Goal: Task Accomplishment & Management: Manage account settings

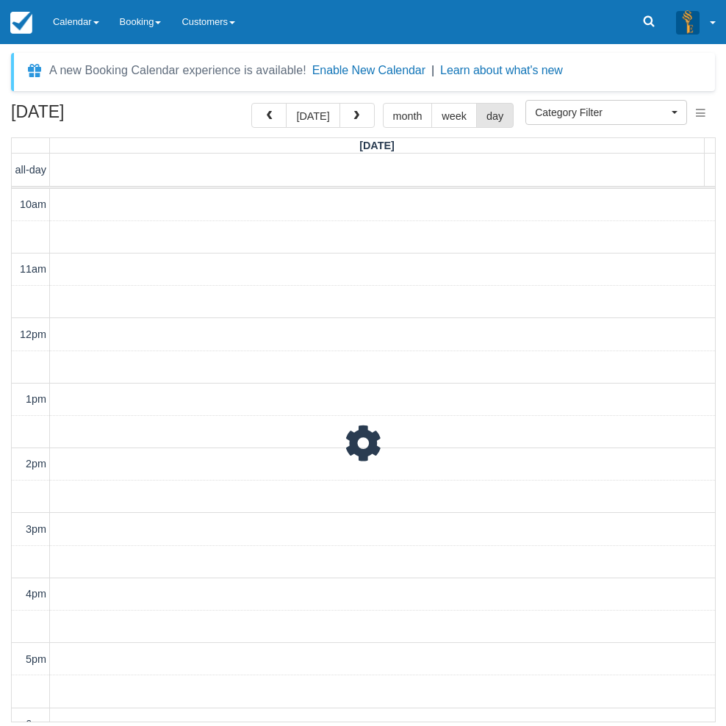
select select
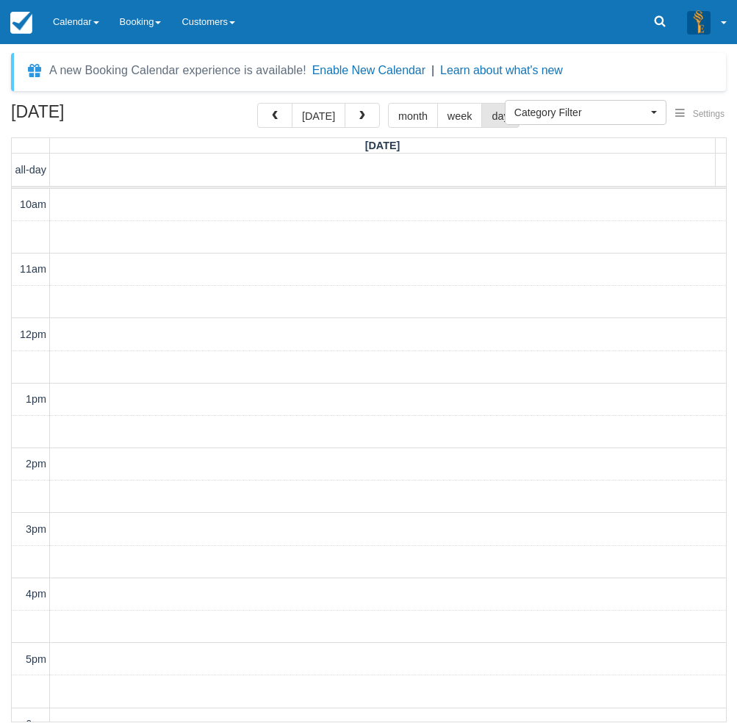
click at [278, 121] on span "button" at bounding box center [275, 116] width 10 height 10
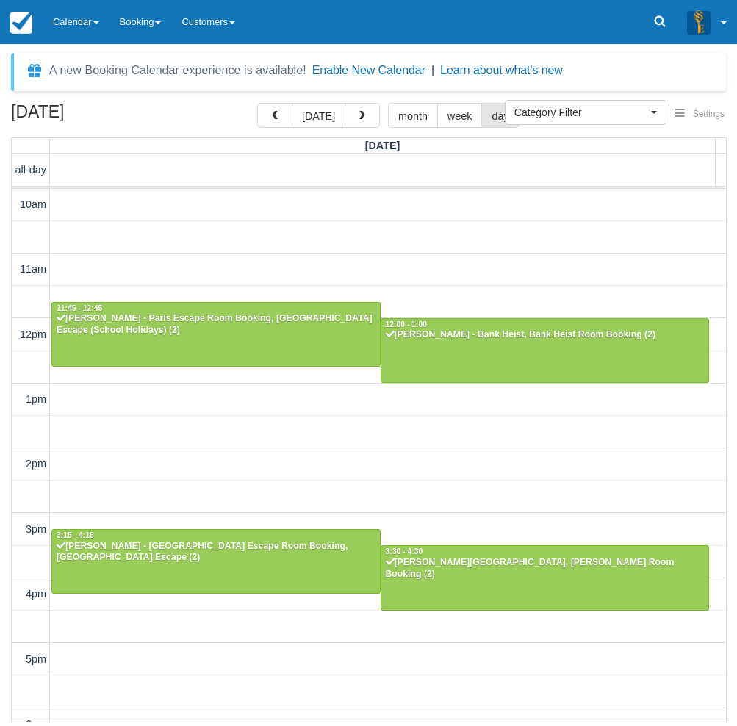
click at [278, 121] on span "button" at bounding box center [275, 116] width 10 height 10
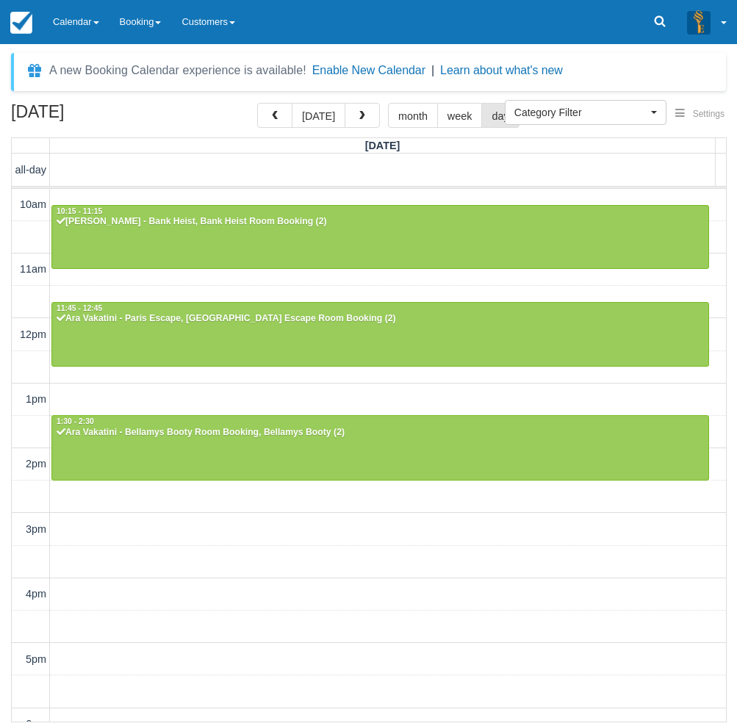
click at [321, 289] on div "10am 11am 12pm 1pm 2pm 3pm 4pm 5pm 6pm 7pm 8pm 9pm 10pm 10:15 - 11:15 [PERSON_N…" at bounding box center [369, 594] width 714 height 811
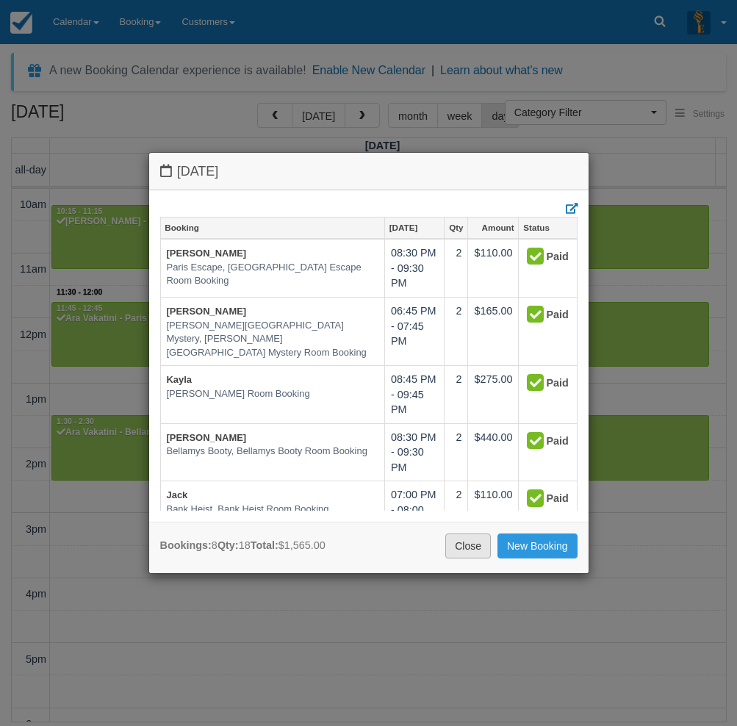
click at [466, 551] on link "Close" at bounding box center [468, 545] width 46 height 25
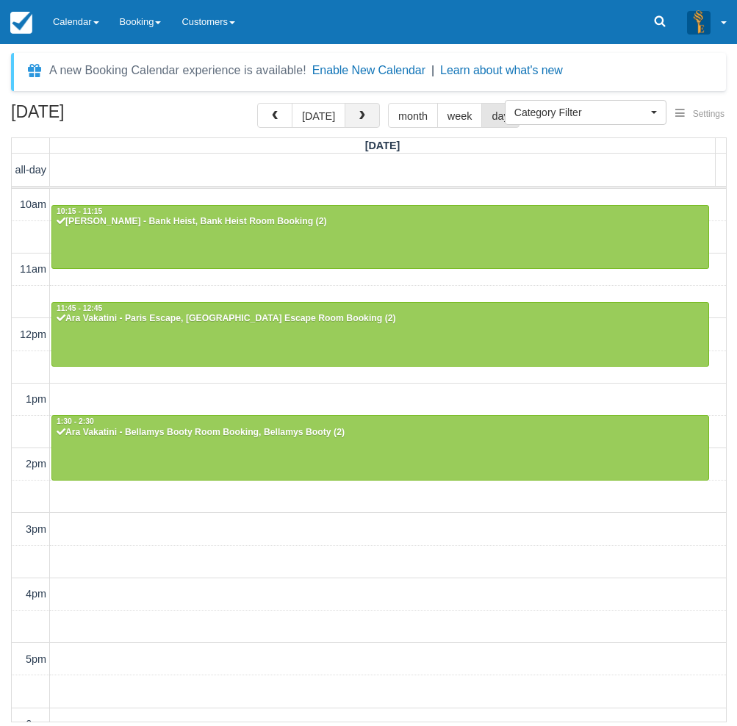
click at [362, 120] on span "button" at bounding box center [362, 116] width 10 height 10
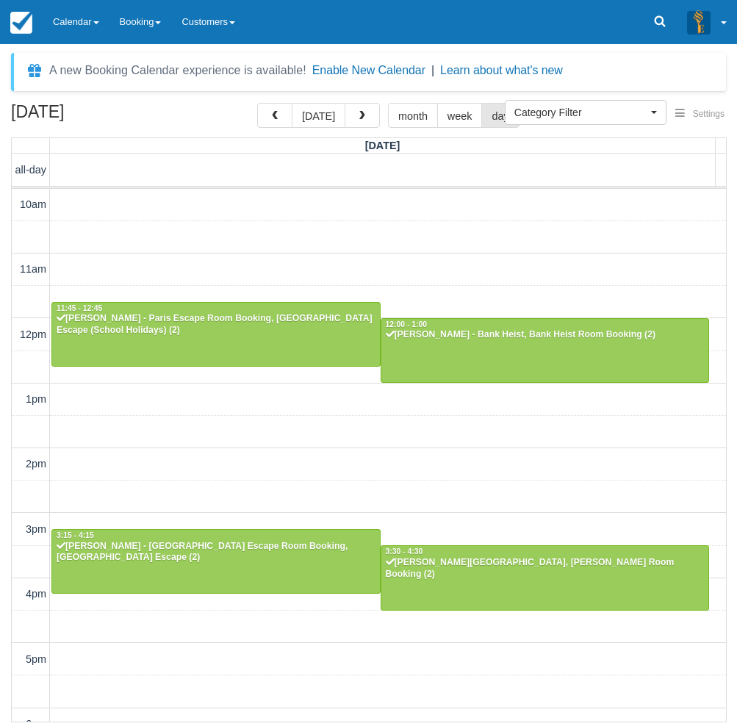
click at [304, 255] on div "10am 11am 12pm 1pm 2pm 3pm 4pm 5pm 6pm 7pm 8pm 9pm 10pm 11:45 - 12:45 [PERSON_N…" at bounding box center [369, 594] width 714 height 811
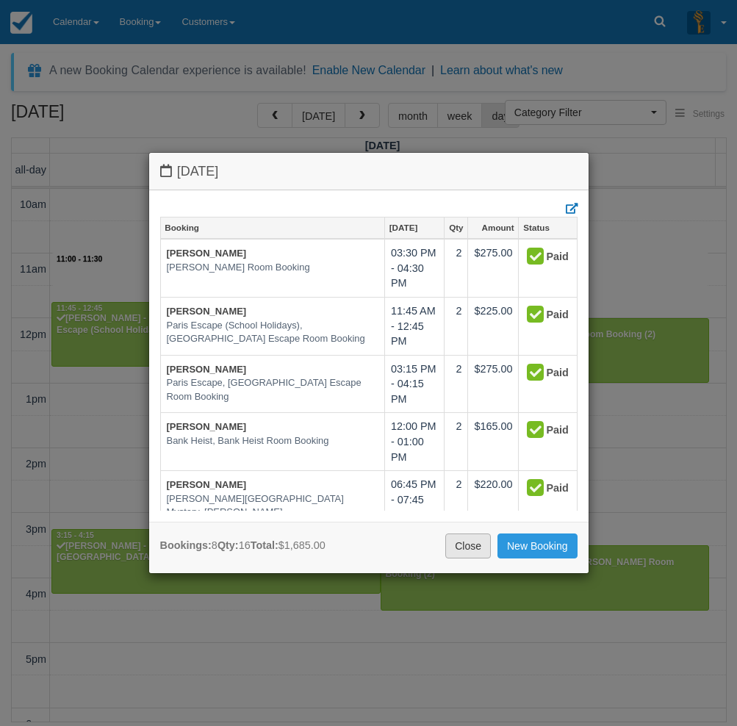
click at [459, 547] on link "Close" at bounding box center [468, 545] width 46 height 25
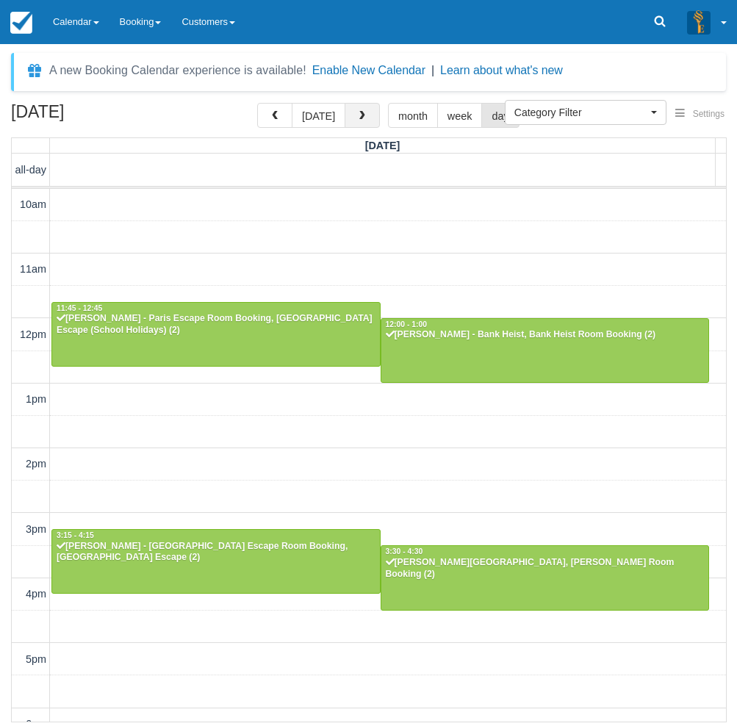
click at [359, 113] on span "button" at bounding box center [362, 116] width 10 height 10
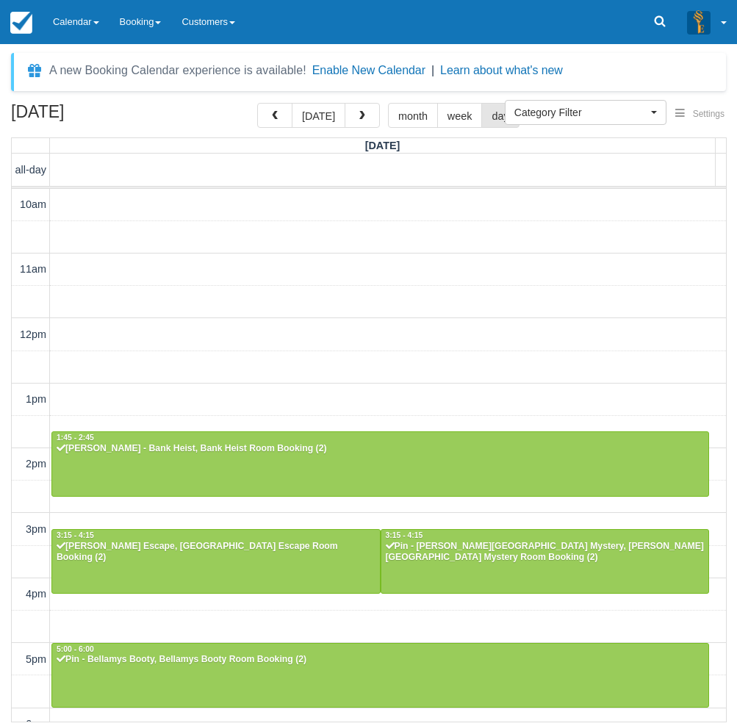
click at [287, 233] on div "10am 11am 12pm 1pm 2pm 3pm 4pm 5pm 6pm 7pm 8pm 9pm 10pm 1:45 - 2:45 [PERSON_NAM…" at bounding box center [369, 594] width 714 height 811
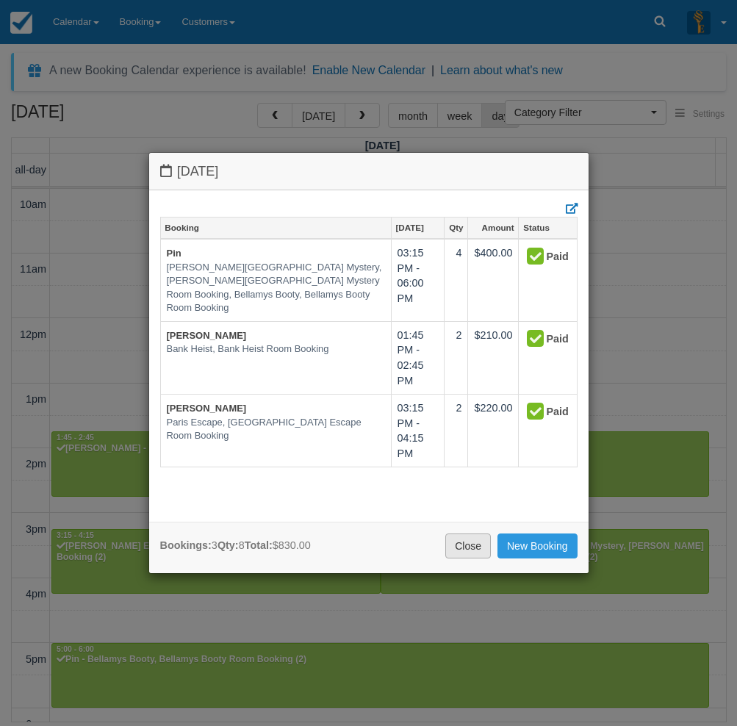
click at [451, 540] on link "Close" at bounding box center [468, 545] width 46 height 25
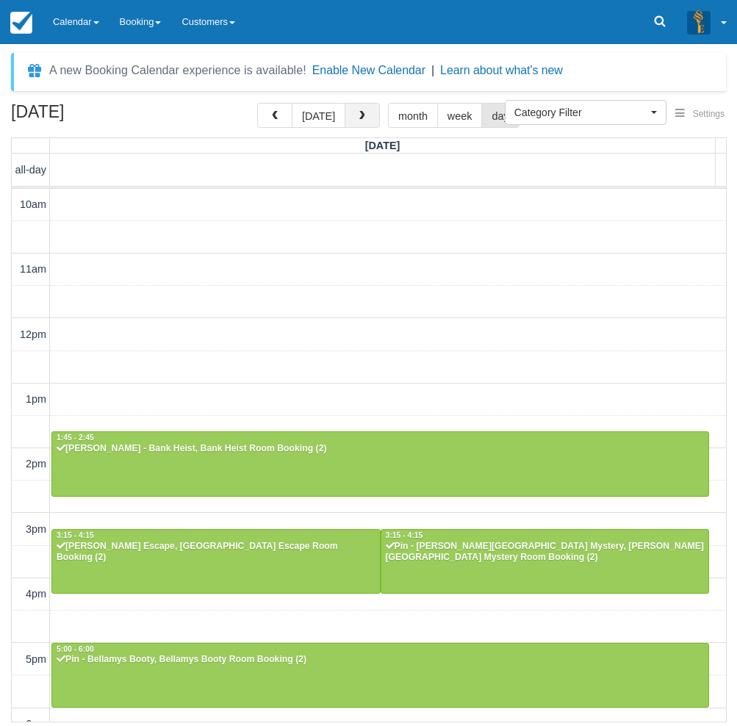
click at [364, 118] on button "button" at bounding box center [362, 115] width 35 height 25
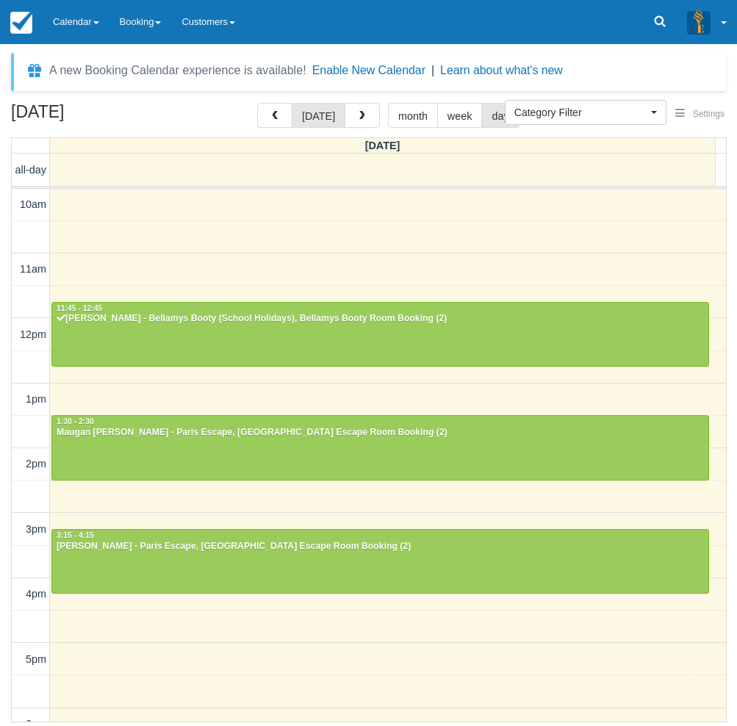
click at [312, 240] on div "10am 11am 12pm 1pm 2pm 3pm 4pm 5pm 6pm 7pm 8pm 9pm 10pm 11:45 - 12:45 [PERSON_N…" at bounding box center [369, 594] width 714 height 811
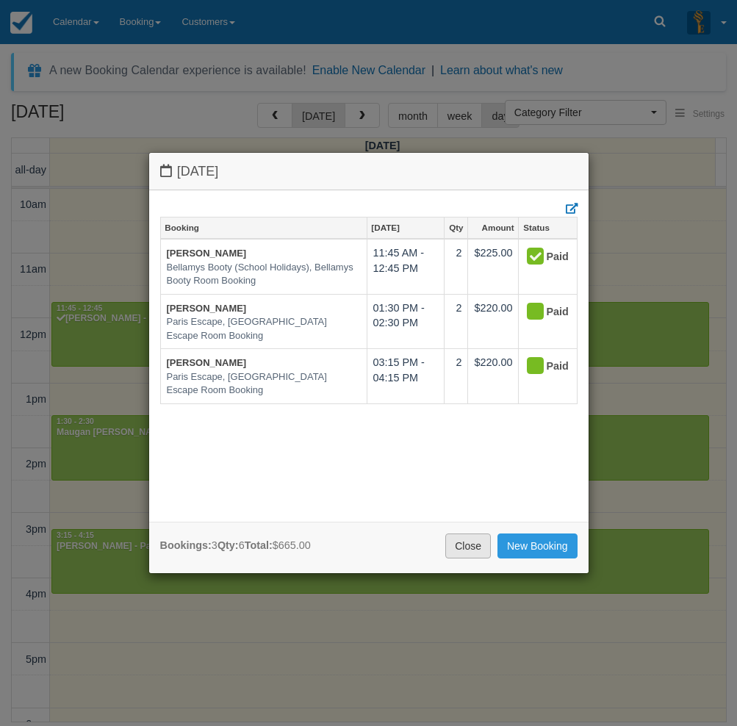
click at [454, 547] on link "Close" at bounding box center [468, 545] width 46 height 25
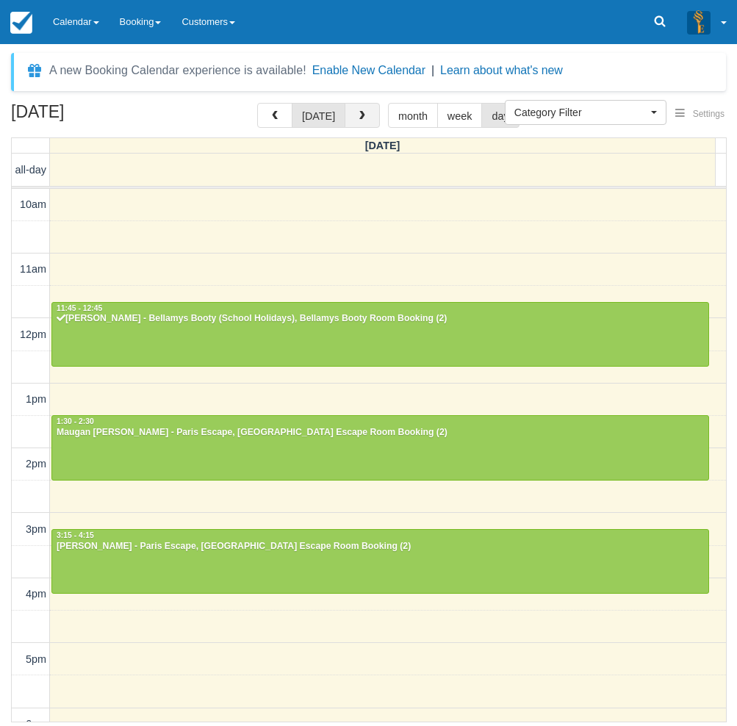
click at [358, 121] on span "button" at bounding box center [362, 116] width 10 height 10
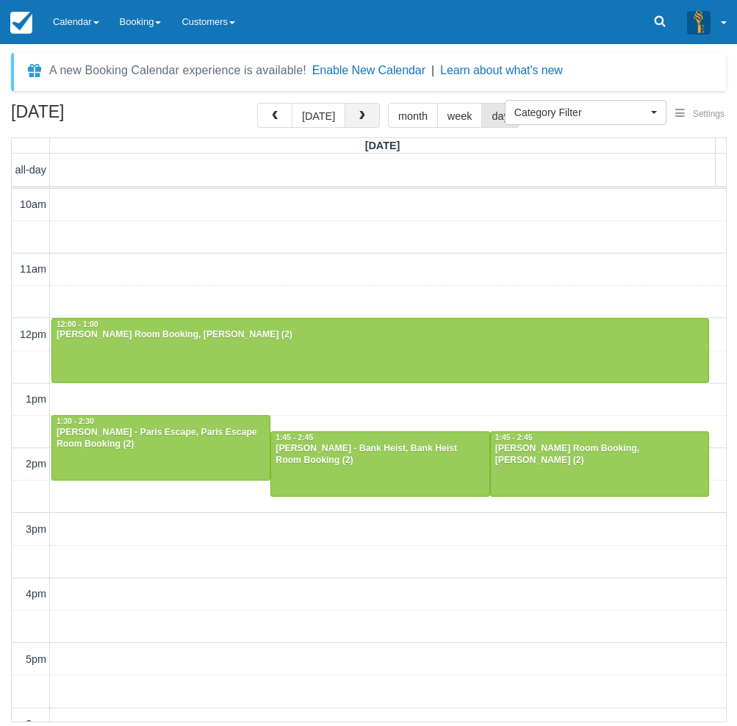
click at [360, 117] on span "button" at bounding box center [362, 116] width 10 height 10
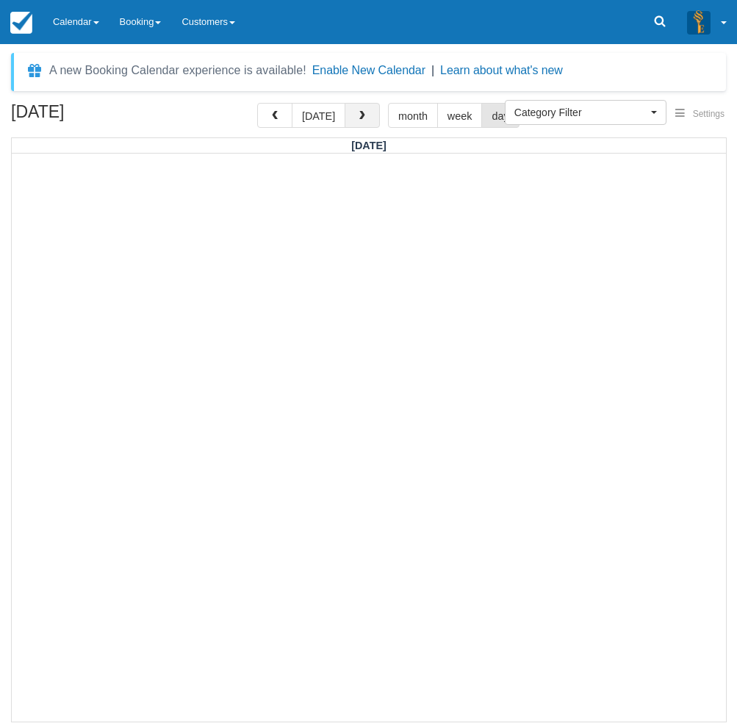
click at [360, 117] on span "button" at bounding box center [362, 116] width 10 height 10
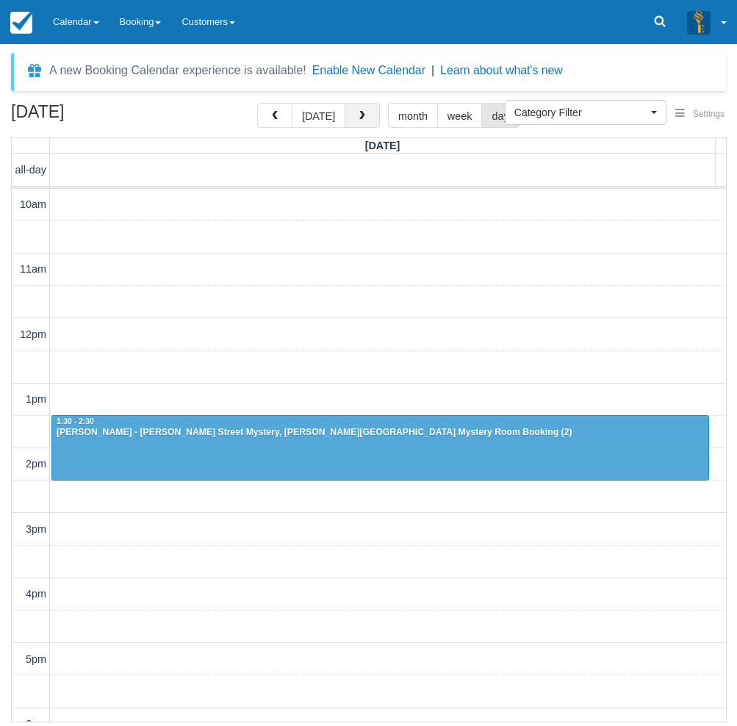
click at [360, 117] on span "button" at bounding box center [362, 116] width 10 height 10
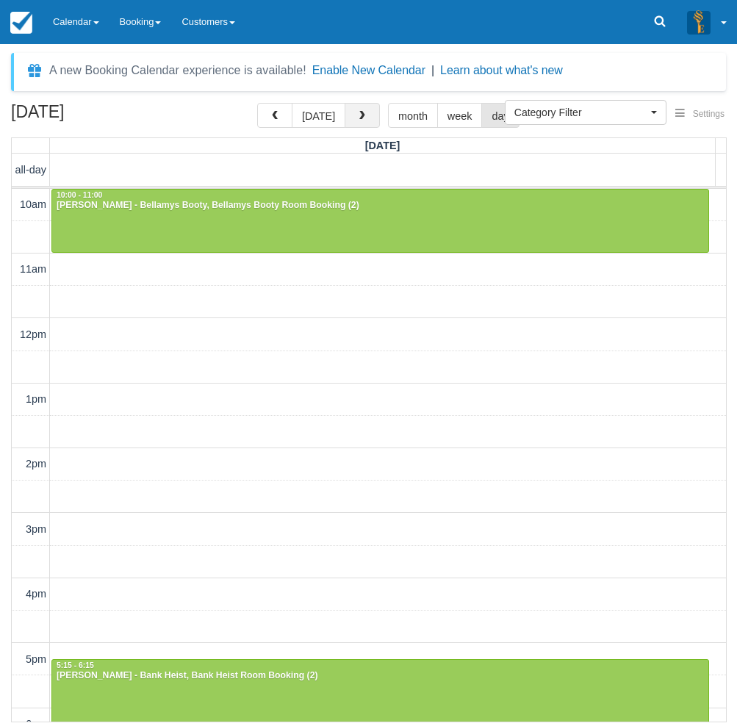
click at [359, 114] on span "button" at bounding box center [362, 116] width 10 height 10
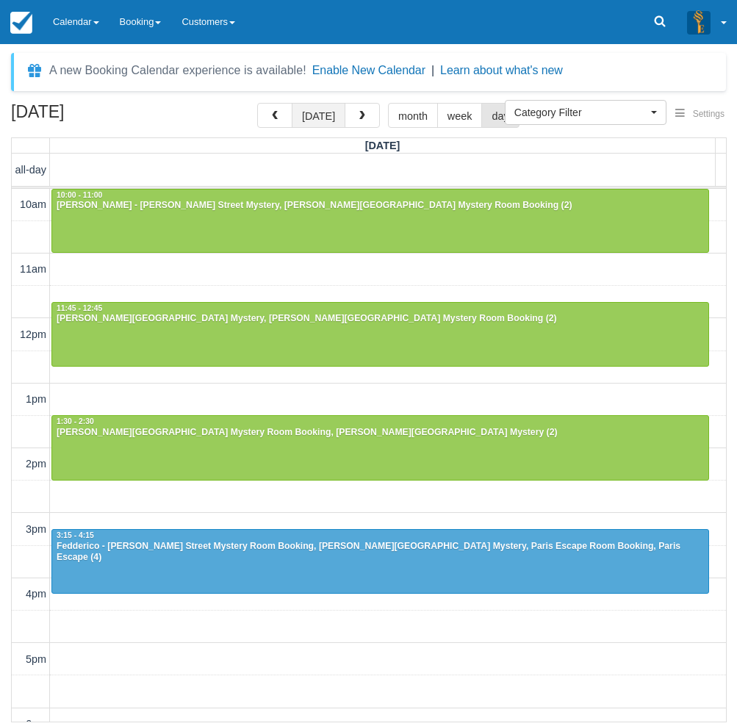
click at [318, 117] on button "[DATE]" at bounding box center [319, 115] width 54 height 25
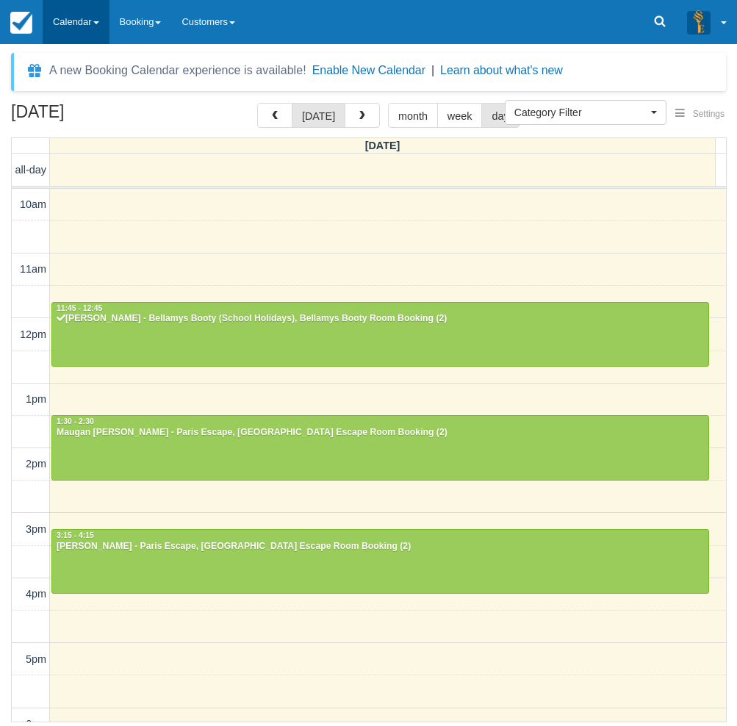
click at [86, 21] on link "Calendar" at bounding box center [76, 22] width 67 height 44
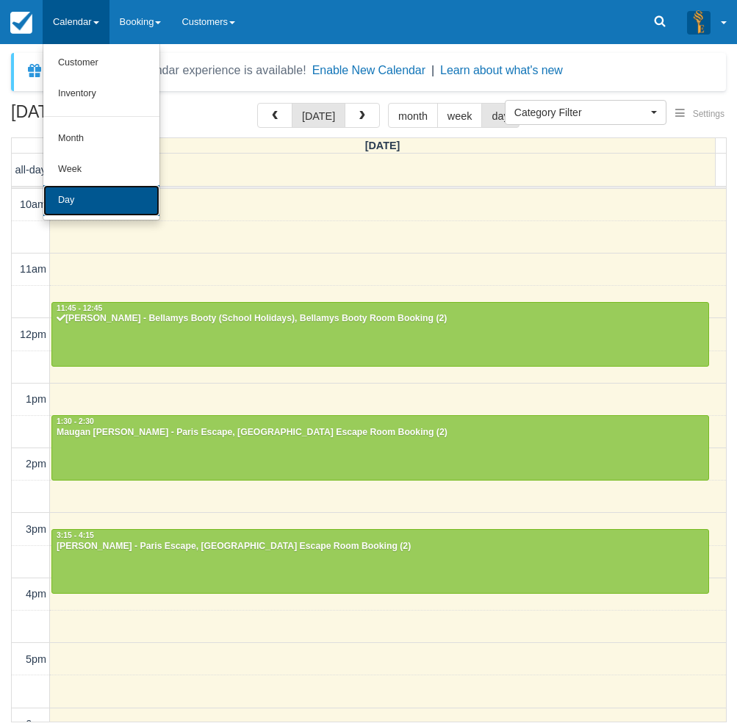
click at [100, 189] on link "Day" at bounding box center [101, 200] width 116 height 31
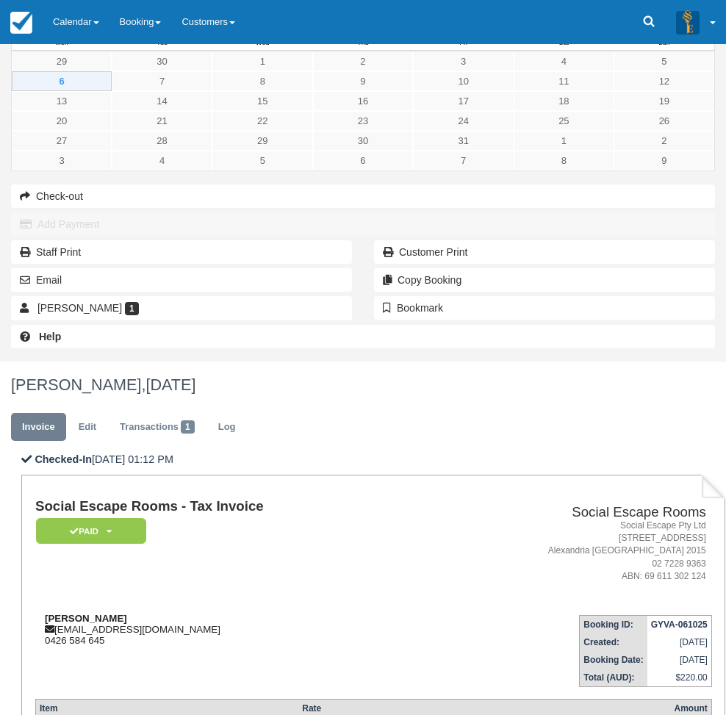
scroll to position [54, 0]
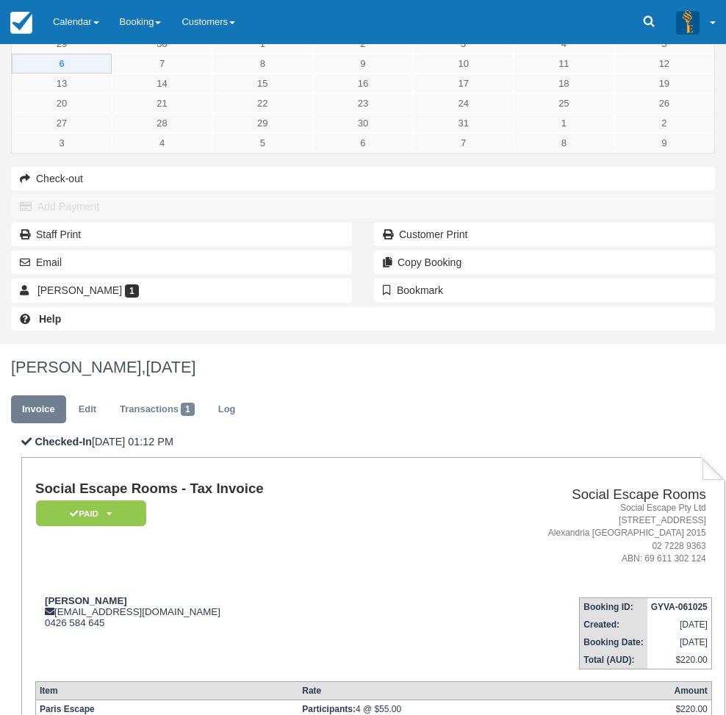
click at [373, 586] on td "Maugan [PERSON_NAME] [EMAIL_ADDRESS][DOMAIN_NAME] 0426 584 645" at bounding box center [229, 628] width 388 height 84
click at [127, 595] on strong "[PERSON_NAME]" at bounding box center [86, 600] width 82 height 11
drag, startPoint x: 255, startPoint y: 246, endPoint x: 276, endPoint y: 242, distance: 21.6
click at [127, 595] on strong "[PERSON_NAME]" at bounding box center [86, 600] width 82 height 11
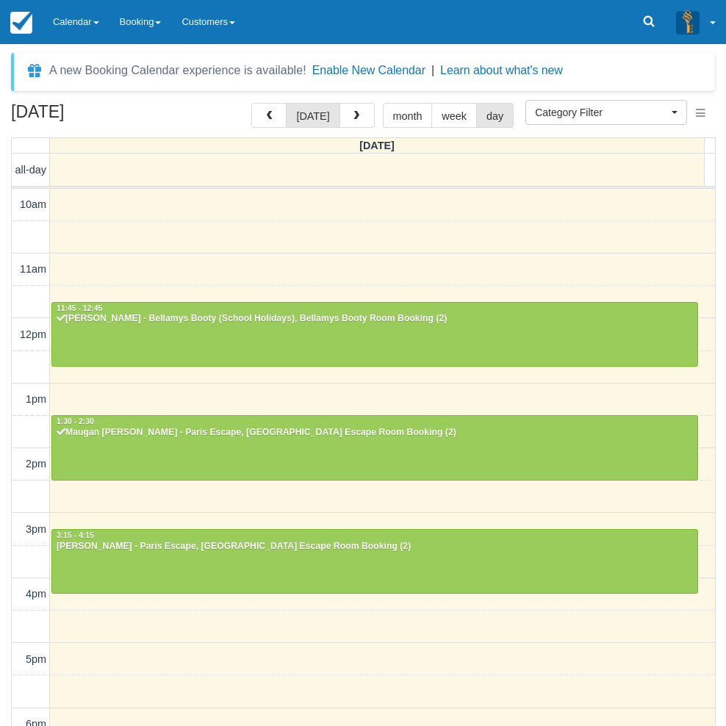
select select
